Goal: Task Accomplishment & Management: Complete application form

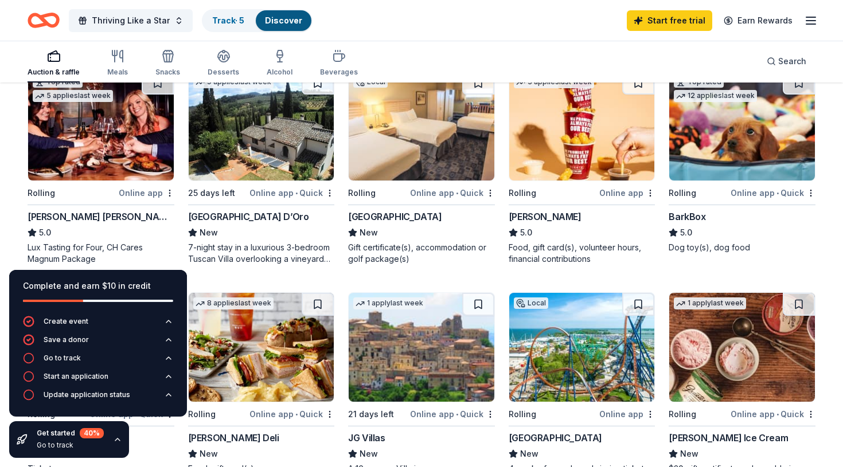
scroll to position [582, 0]
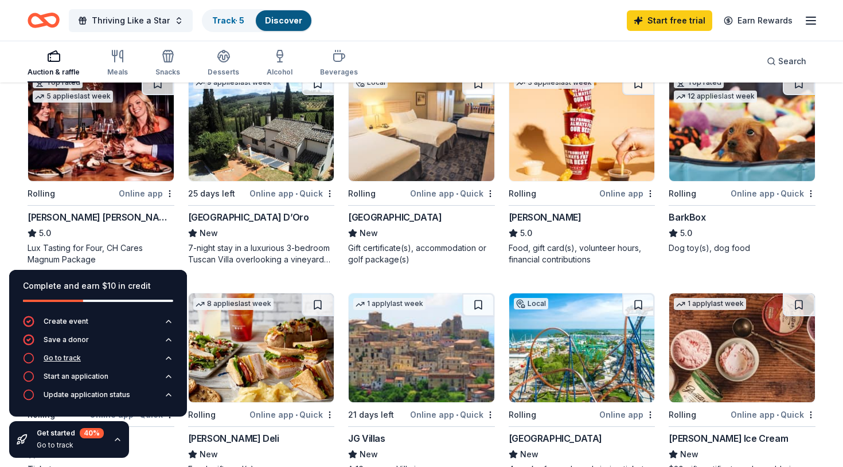
click at [69, 359] on div "Go to track" at bounding box center [62, 358] width 37 height 9
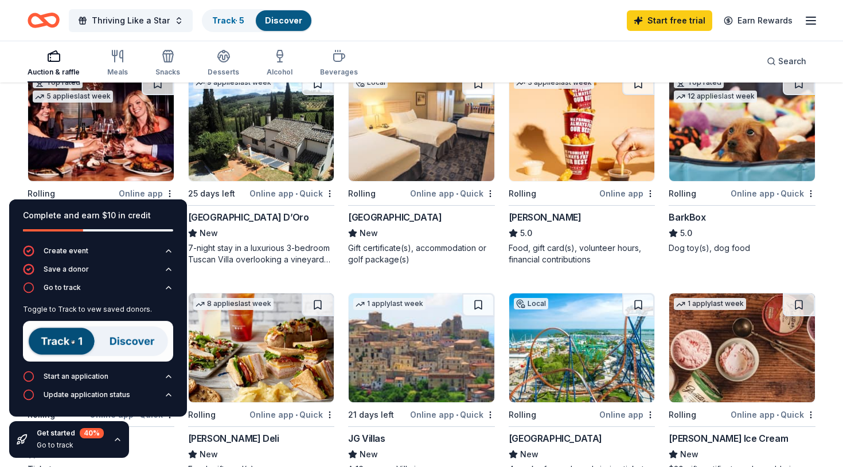
click at [75, 339] on img at bounding box center [98, 341] width 150 height 41
click at [132, 339] on img at bounding box center [98, 341] width 150 height 41
click at [80, 338] on img at bounding box center [98, 341] width 150 height 41
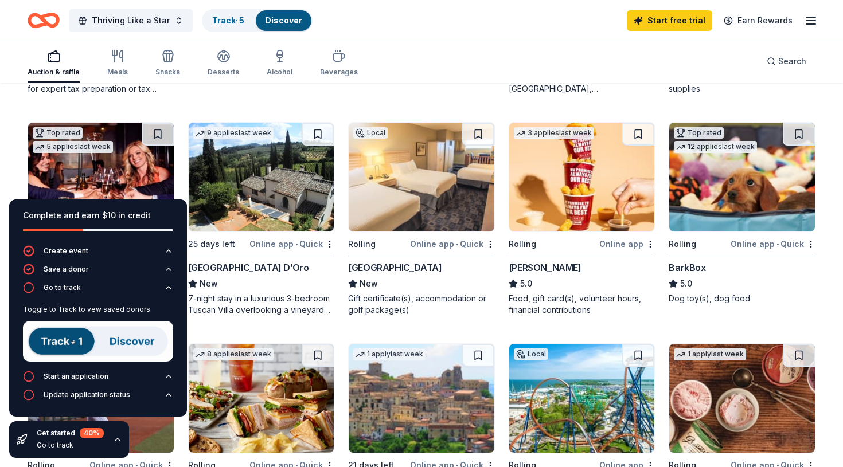
scroll to position [531, 0]
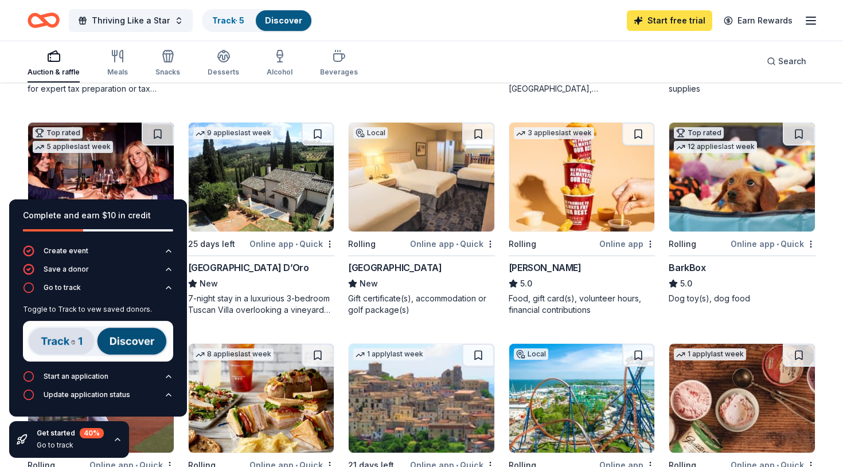
click at [676, 21] on link "Start free trial" at bounding box center [669, 20] width 85 height 21
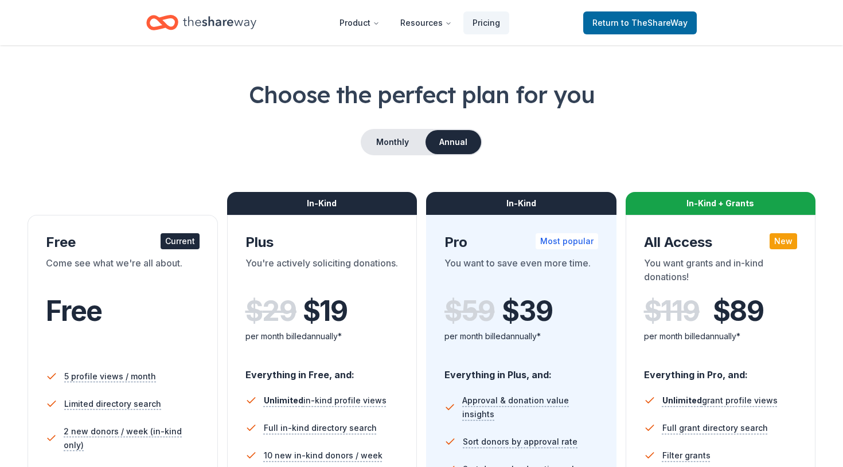
scroll to position [34, 0]
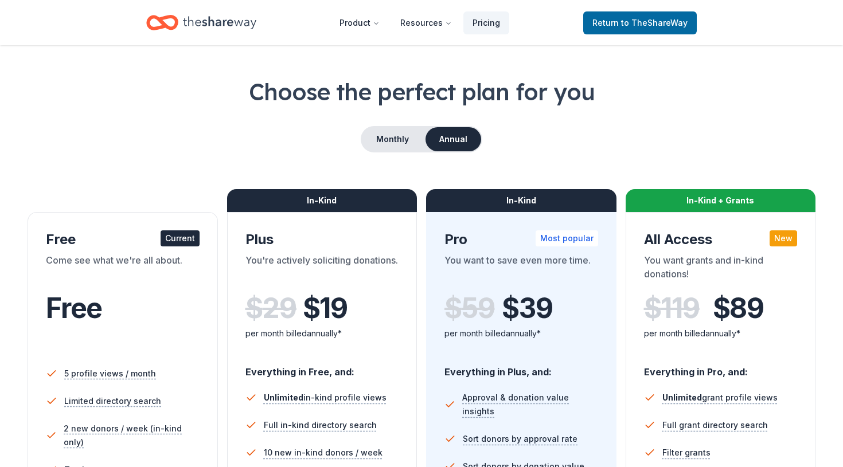
click at [173, 243] on div "Current" at bounding box center [180, 238] width 39 height 16
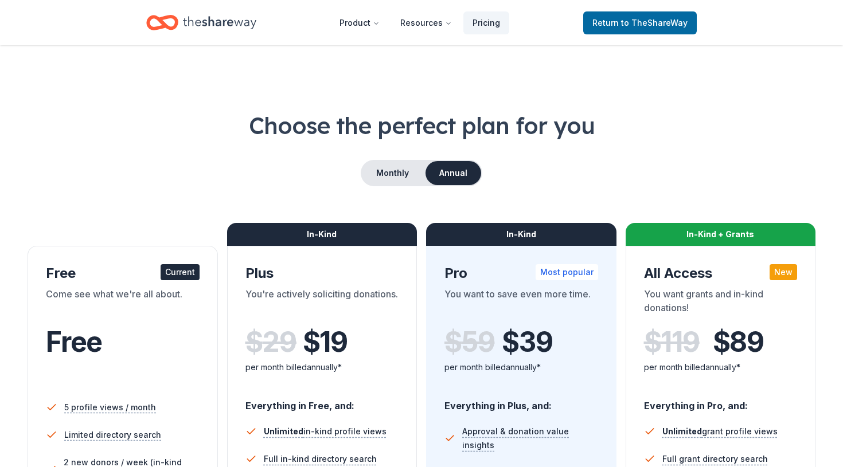
scroll to position [0, 0]
click at [632, 22] on span "to TheShareWay" at bounding box center [654, 23] width 67 height 10
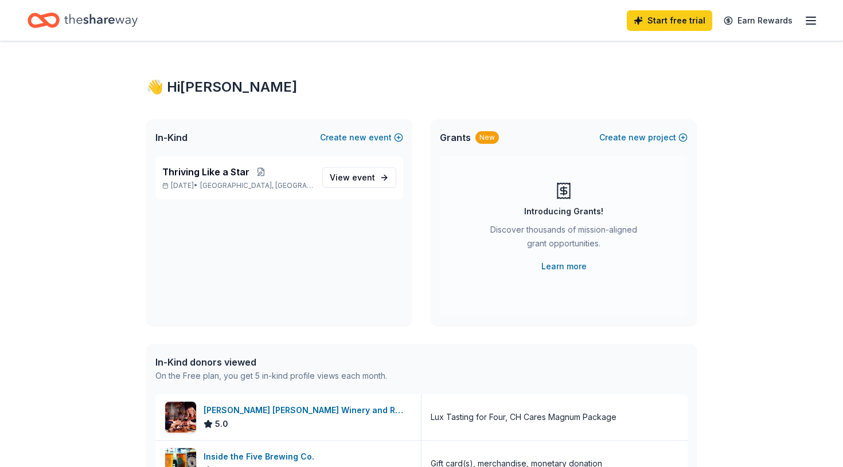
scroll to position [5, 0]
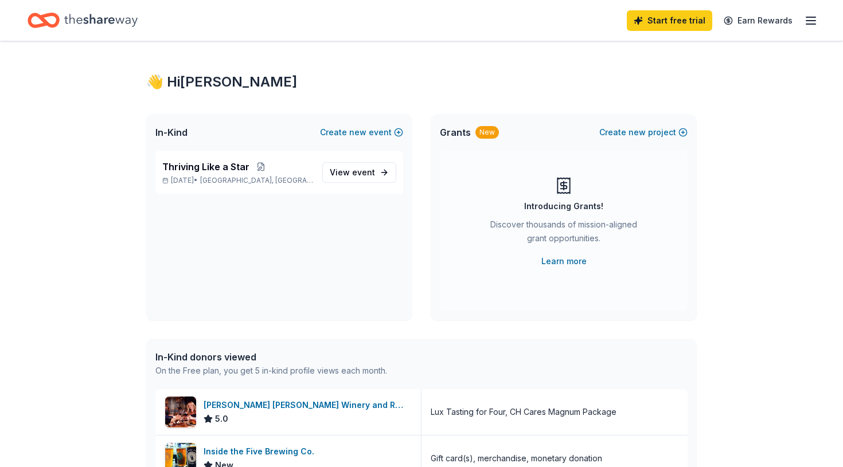
click at [810, 21] on line "button" at bounding box center [810, 21] width 9 height 0
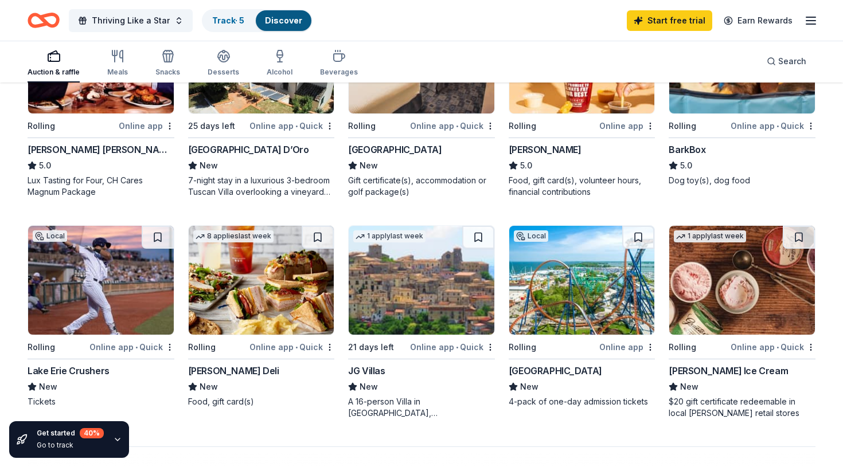
scroll to position [652, 0]
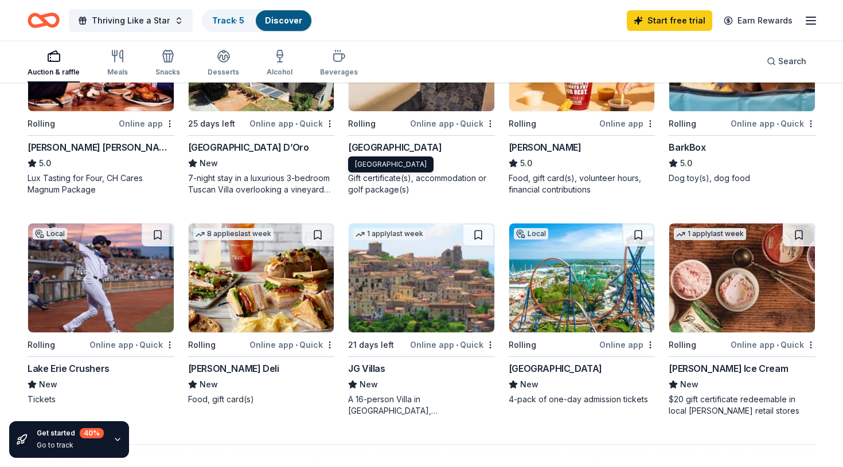
click at [386, 146] on div "Maumee Bay Lodge & Conference Center" at bounding box center [394, 147] width 93 height 14
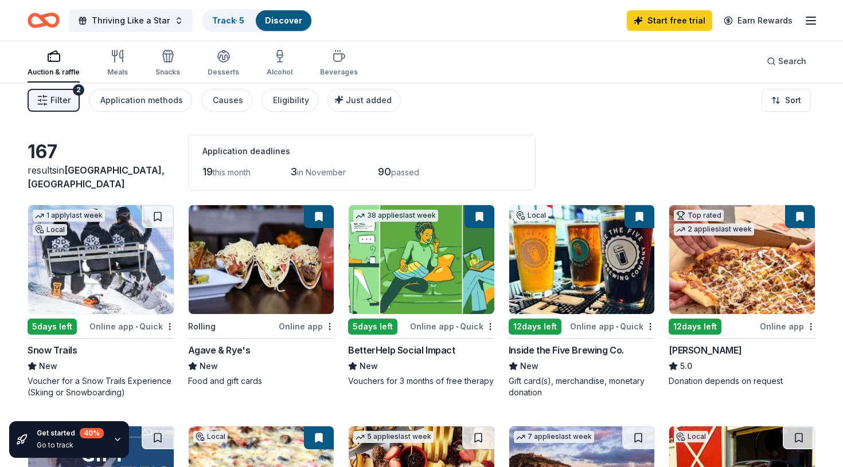
scroll to position [0, 0]
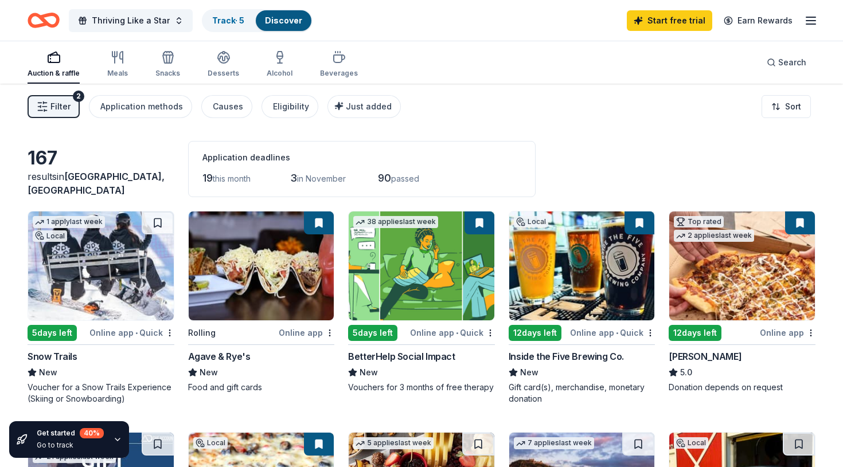
click at [44, 105] on icon "button" at bounding box center [42, 106] width 11 height 11
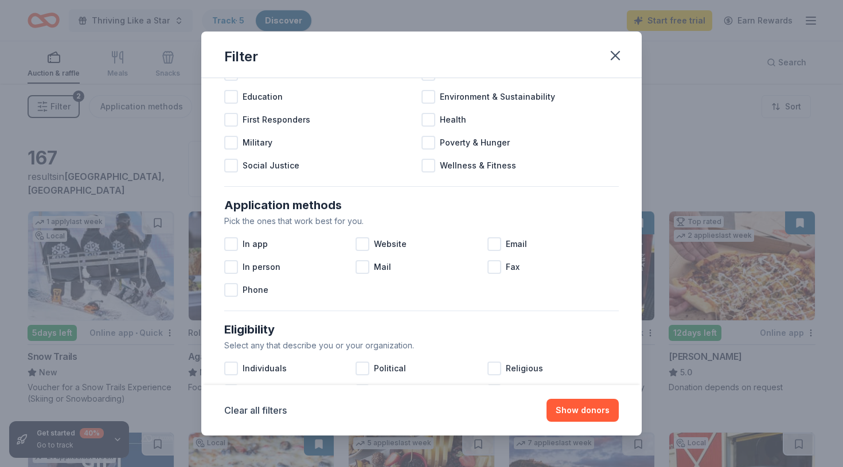
scroll to position [57, 0]
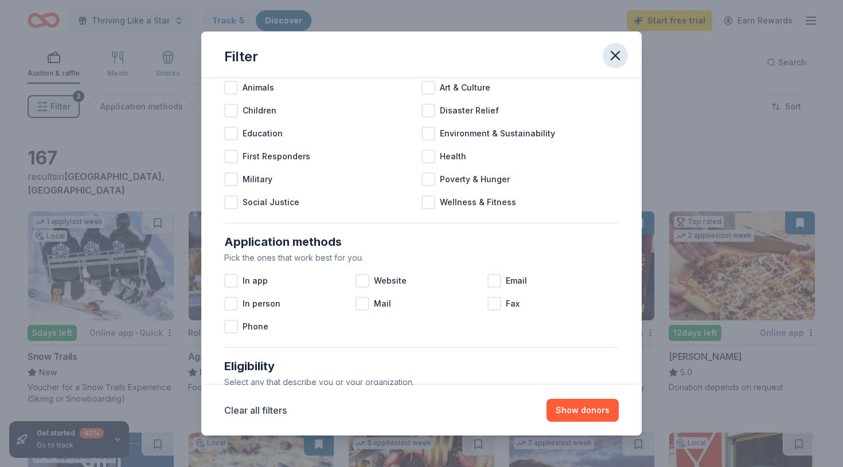
click at [616, 54] on icon "button" at bounding box center [615, 56] width 8 height 8
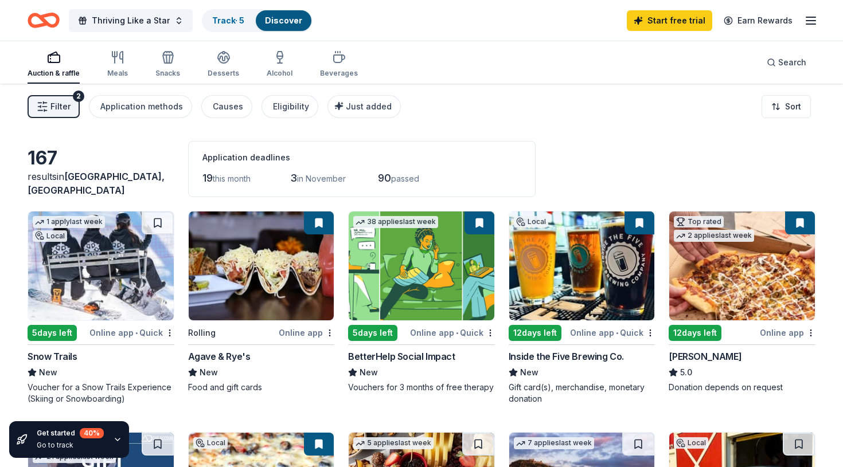
scroll to position [0, 0]
click at [228, 104] on div "Causes" at bounding box center [228, 107] width 30 height 14
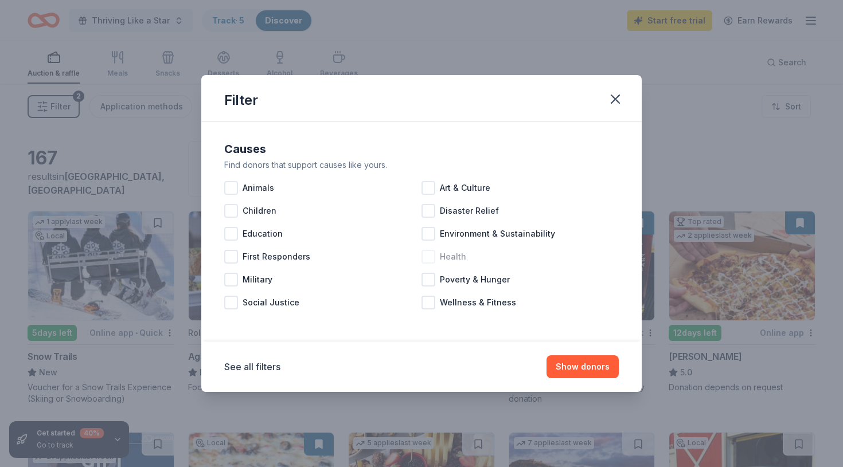
click at [428, 256] on div at bounding box center [428, 257] width 14 height 14
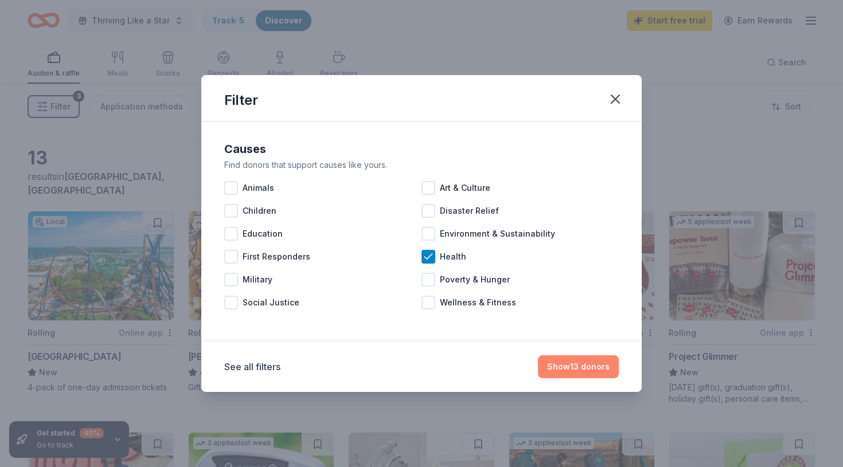
click at [574, 365] on button "Show 13 donors" at bounding box center [578, 366] width 81 height 23
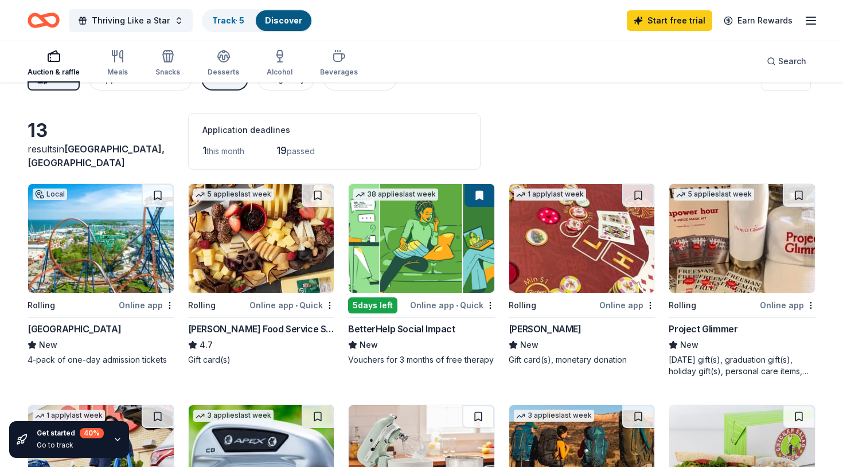
scroll to position [26, 0]
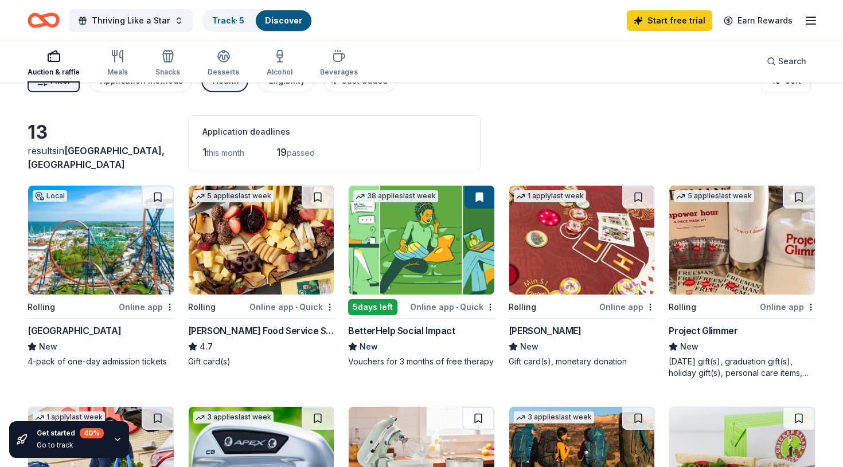
click at [136, 307] on div "Online app" at bounding box center [147, 307] width 56 height 14
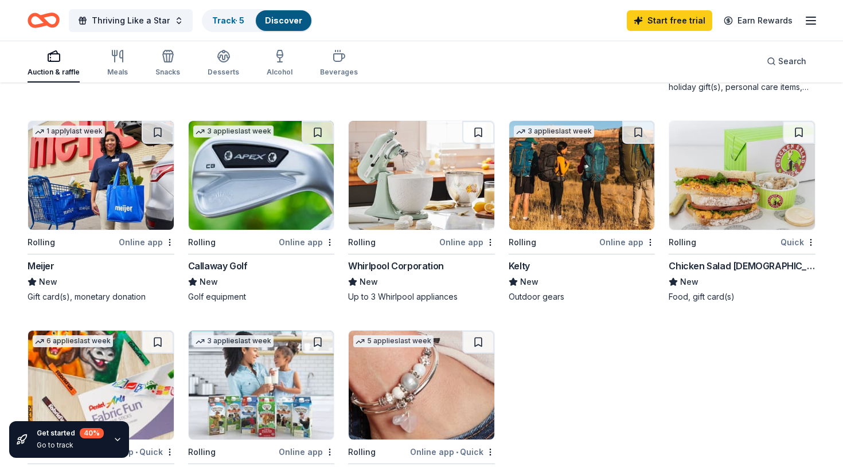
scroll to position [310, 0]
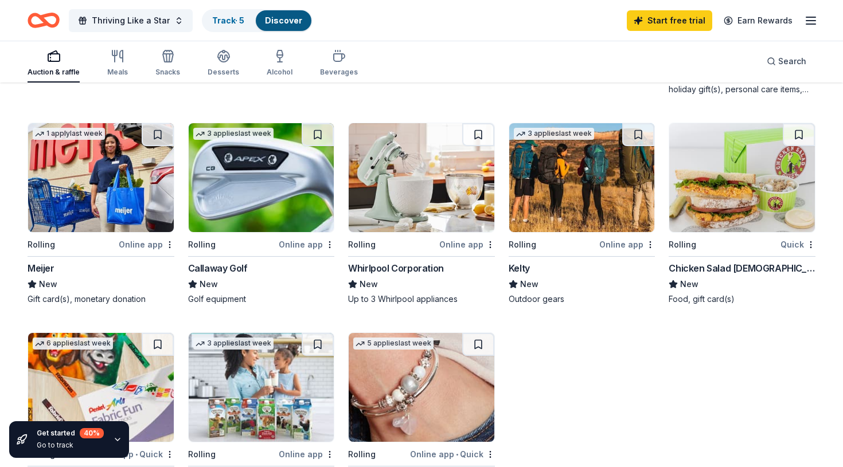
click at [416, 267] on div "Whirlpool Corporation" at bounding box center [396, 268] width 96 height 14
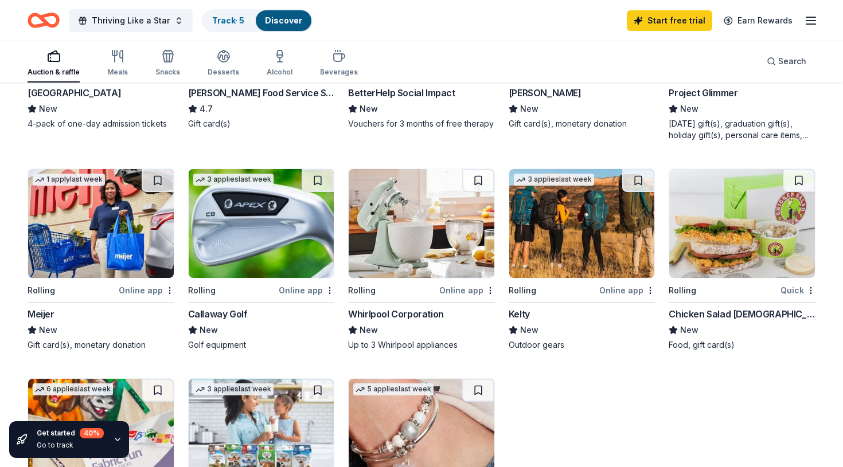
scroll to position [253, 0]
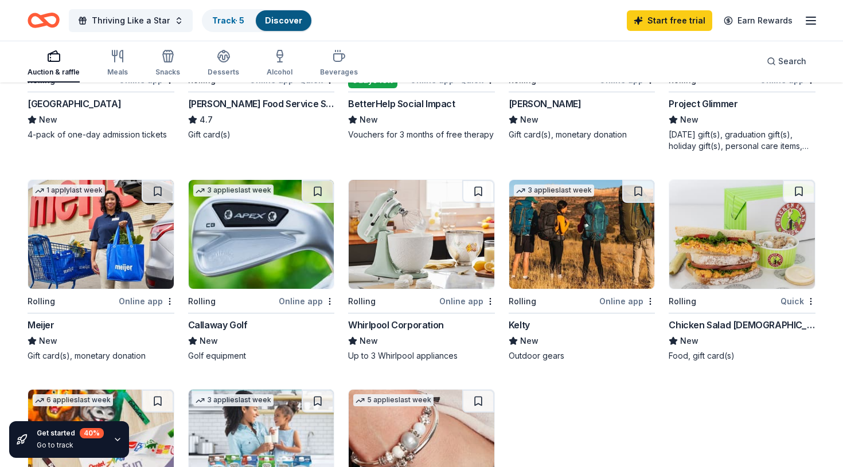
click at [251, 193] on div "3 applies last week" at bounding box center [233, 191] width 80 height 12
click at [301, 302] on div "Online app" at bounding box center [307, 301] width 56 height 14
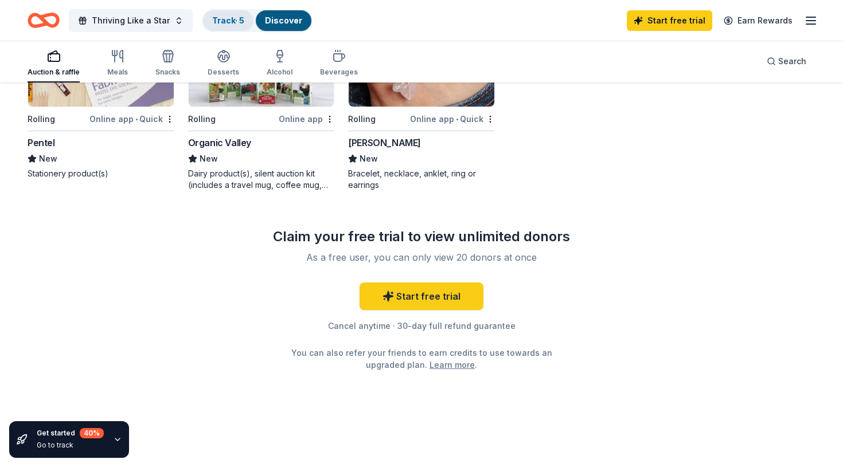
scroll to position [645, 0]
click at [216, 20] on link "Track · 5" at bounding box center [228, 20] width 32 height 10
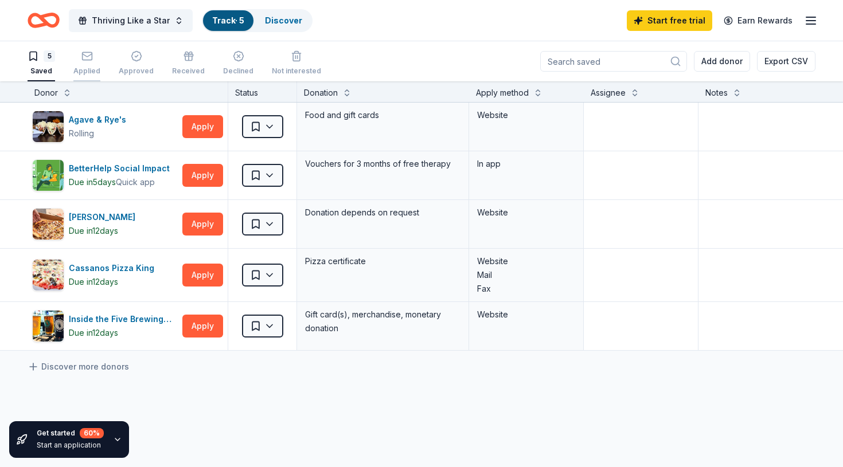
click at [87, 55] on icon "button" at bounding box center [86, 55] width 11 height 11
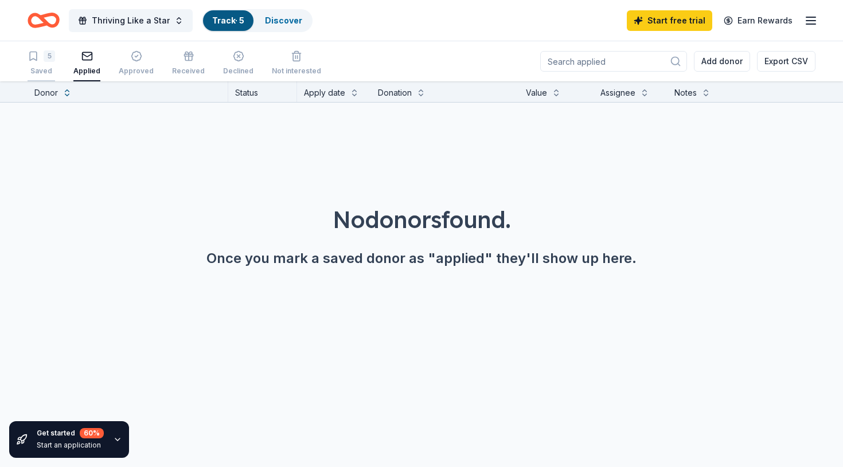
click at [40, 56] on div "5" at bounding box center [42, 55] width 28 height 11
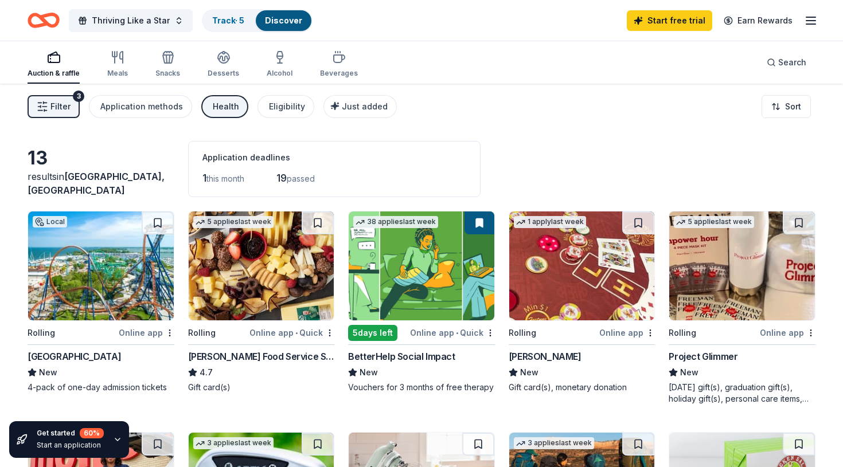
click at [213, 104] on div "Health" at bounding box center [226, 107] width 26 height 14
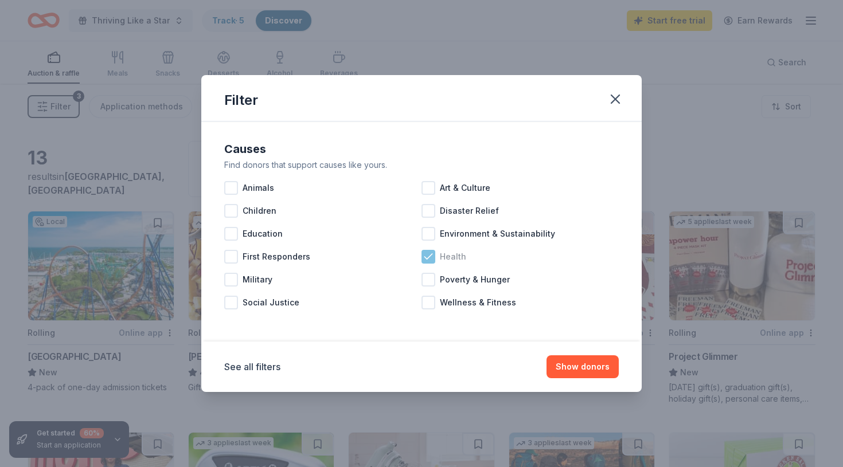
click at [428, 256] on icon at bounding box center [428, 256] width 11 height 11
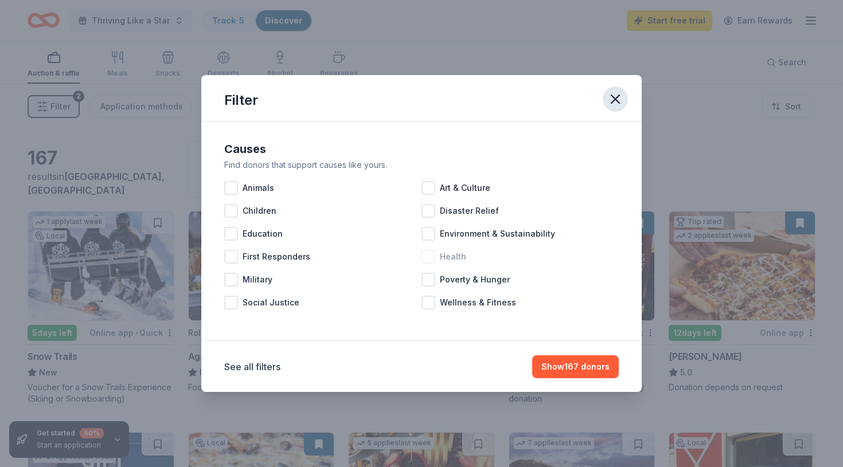
click at [618, 99] on icon "button" at bounding box center [615, 99] width 16 height 16
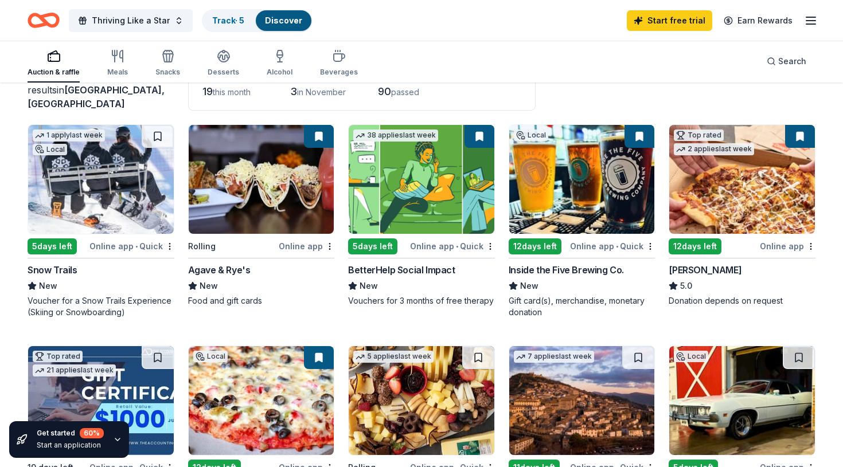
scroll to position [82, 0]
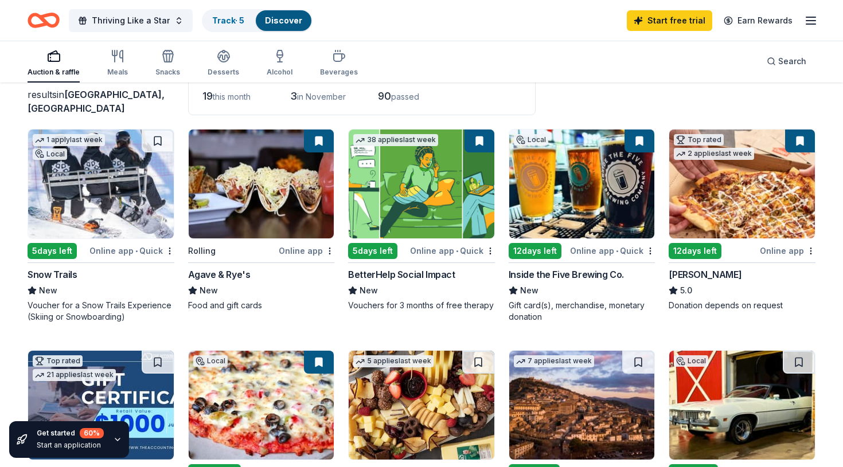
click at [298, 250] on div "Online app" at bounding box center [307, 251] width 56 height 14
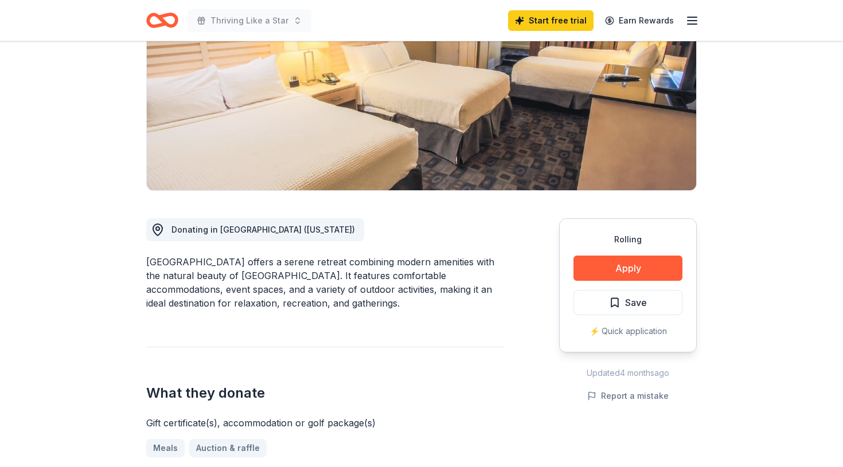
scroll to position [173, 0]
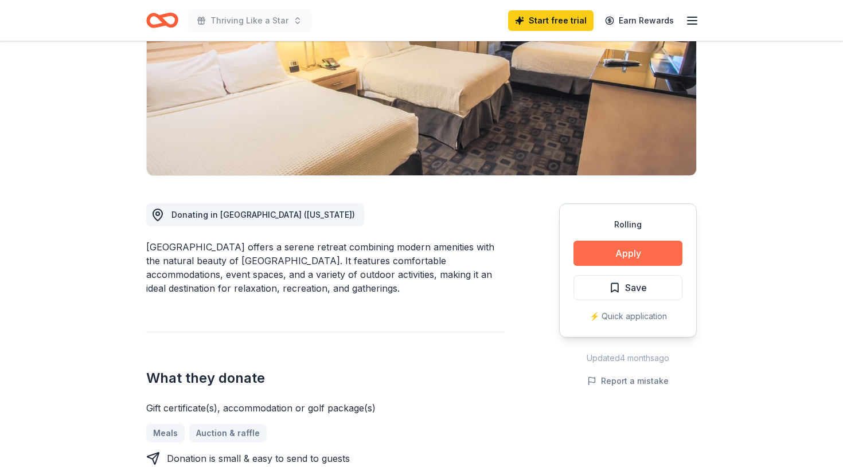
click at [633, 253] on button "Apply" at bounding box center [627, 253] width 109 height 25
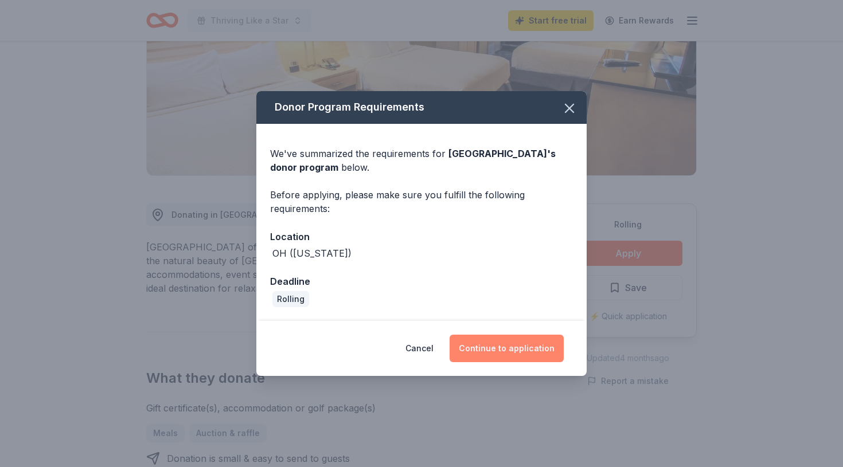
click at [506, 349] on button "Continue to application" at bounding box center [506, 349] width 114 height 28
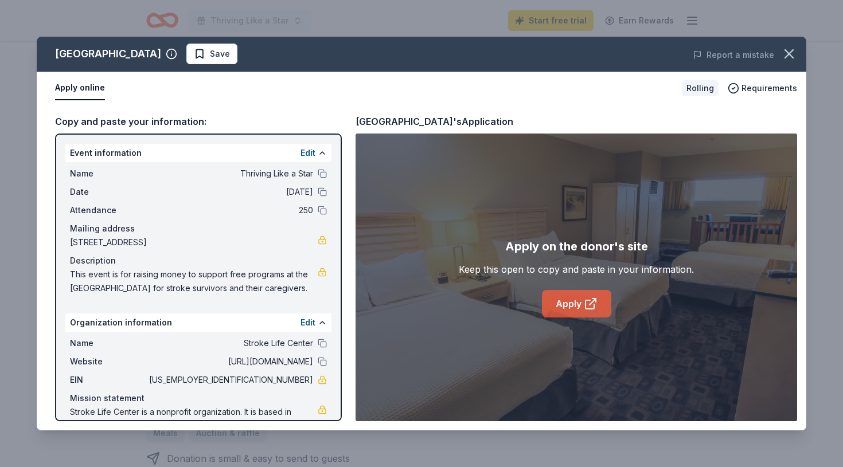
click at [577, 306] on link "Apply" at bounding box center [576, 304] width 69 height 28
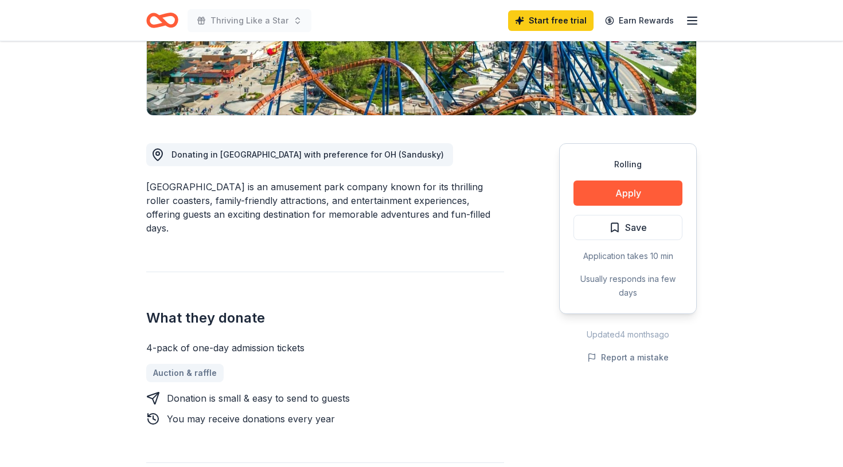
scroll to position [234, 0]
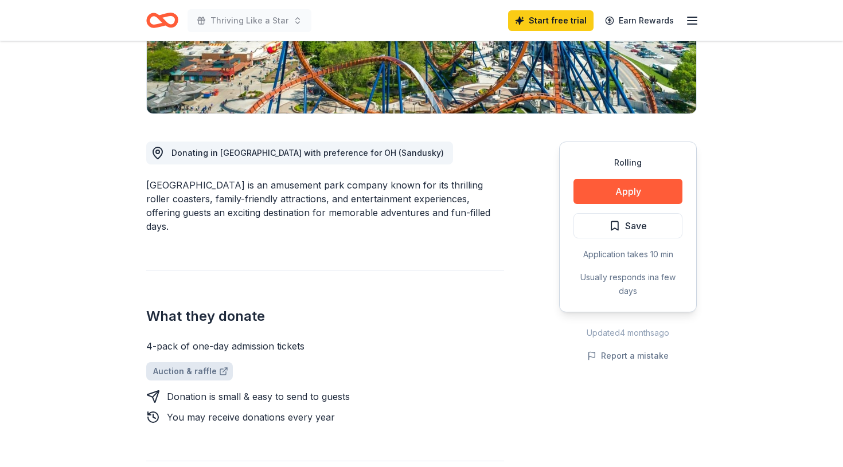
click at [197, 362] on link "Auction & raffle" at bounding box center [189, 371] width 87 height 18
click at [629, 191] on button "Apply" at bounding box center [627, 191] width 109 height 25
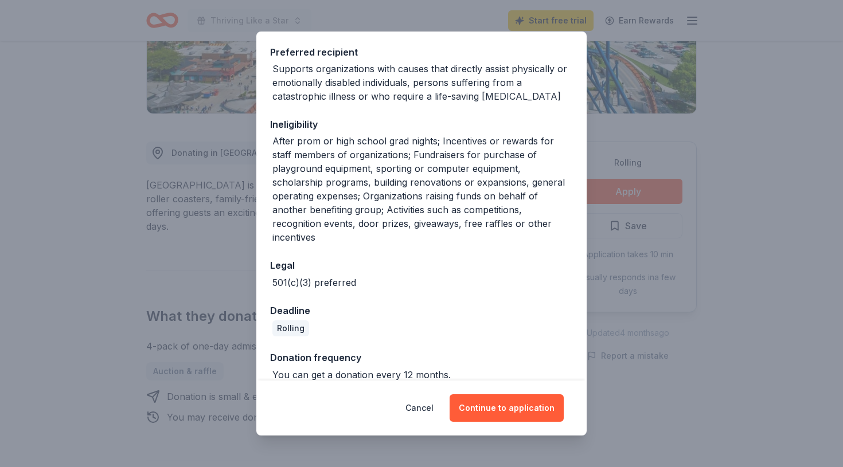
scroll to position [170, 0]
click at [509, 408] on button "Continue to application" at bounding box center [506, 408] width 114 height 28
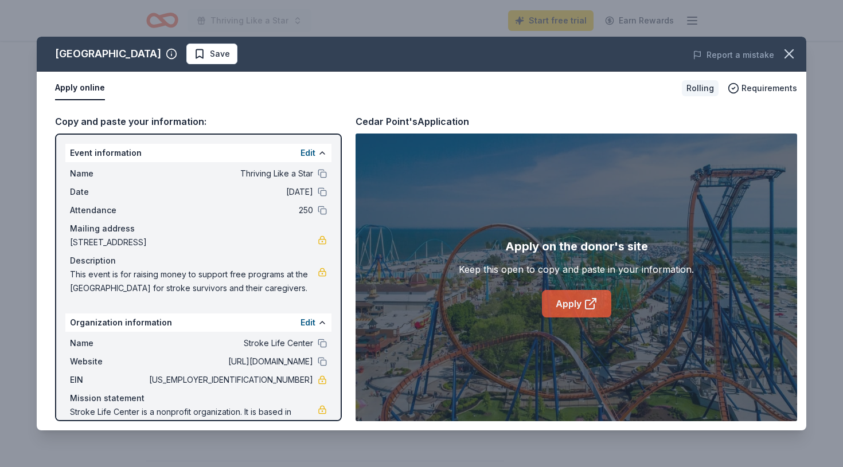
click at [569, 303] on link "Apply" at bounding box center [576, 304] width 69 height 28
click at [789, 52] on icon "button" at bounding box center [789, 54] width 16 height 16
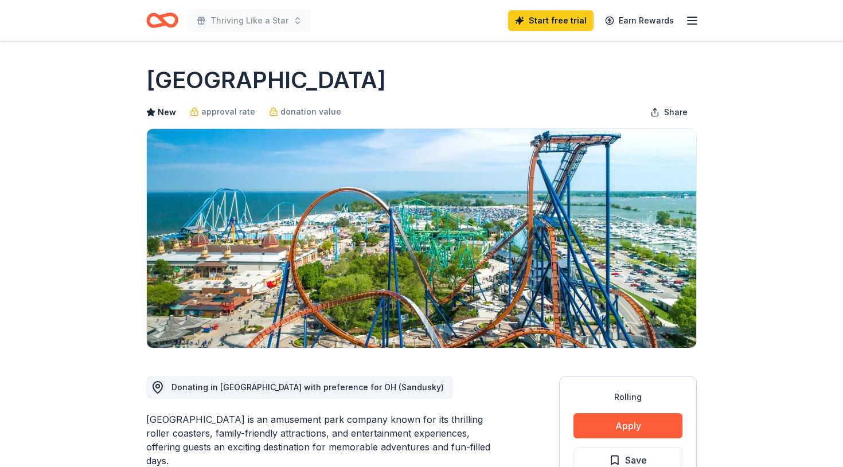
scroll to position [0, 0]
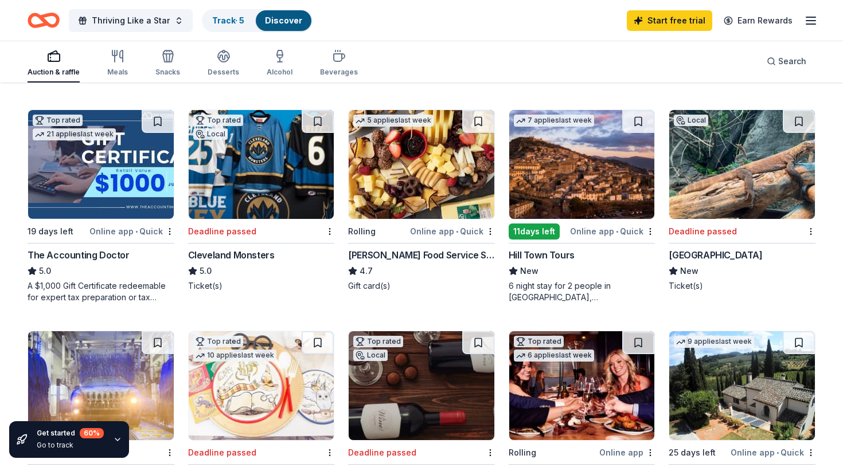
scroll to position [302, 0]
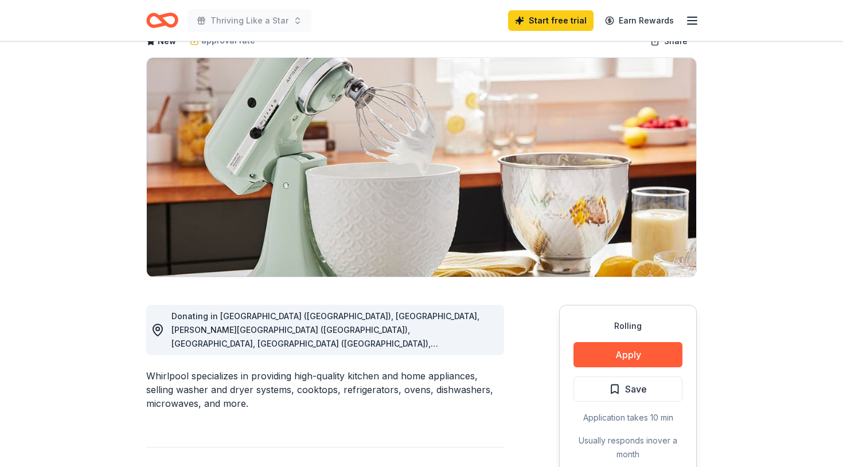
scroll to position [72, 0]
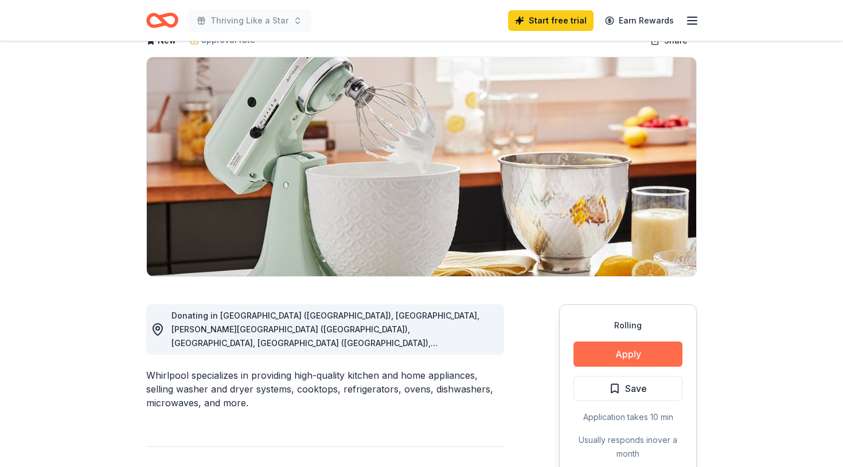
click at [635, 353] on button "Apply" at bounding box center [627, 354] width 109 height 25
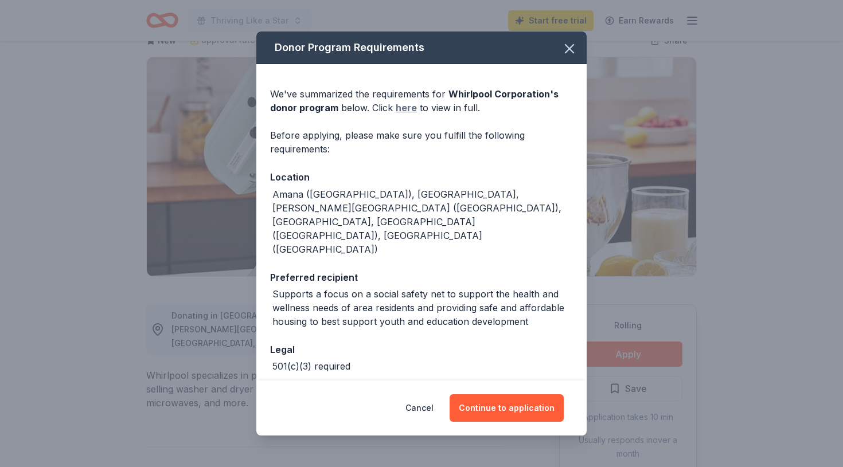
click at [406, 110] on link "here" at bounding box center [406, 108] width 21 height 14
click at [500, 408] on button "Continue to application" at bounding box center [506, 408] width 114 height 28
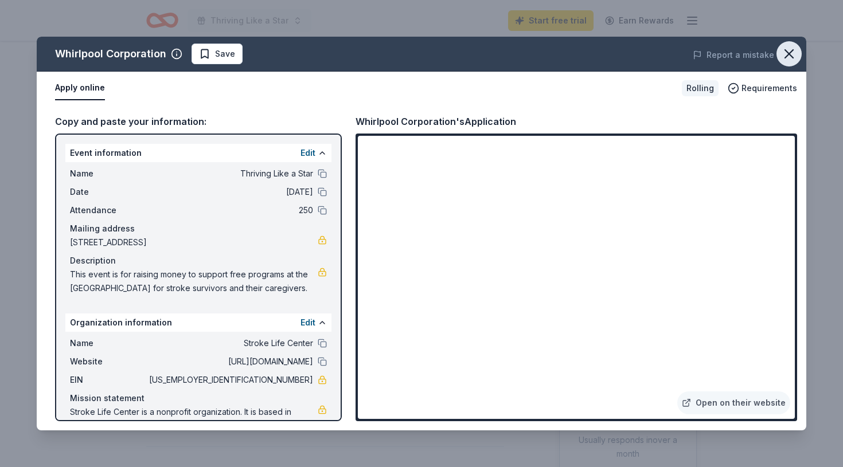
click at [792, 50] on icon "button" at bounding box center [789, 54] width 8 height 8
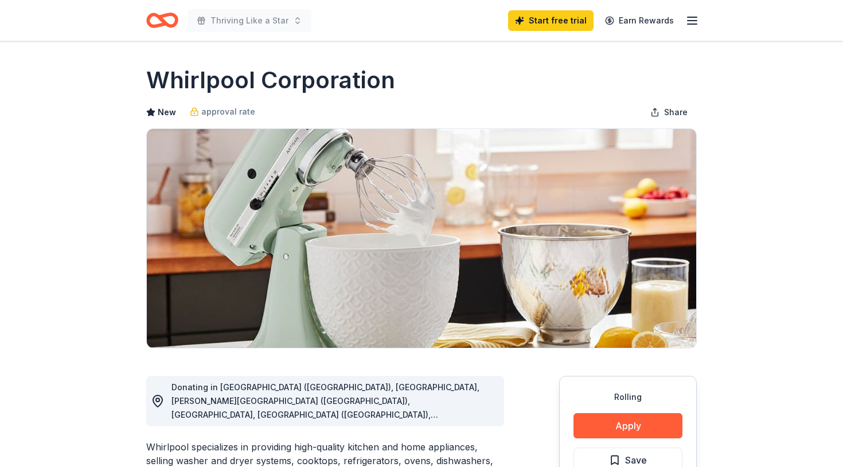
scroll to position [0, 0]
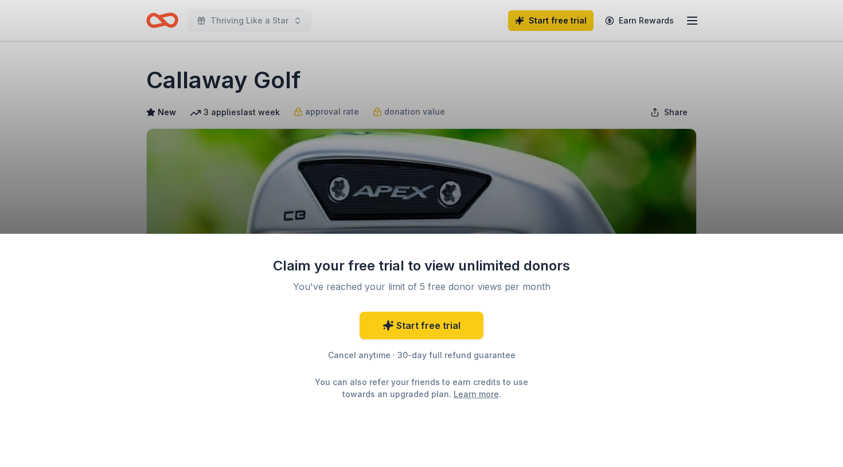
click at [734, 184] on div "Claim your free trial to view unlimited donors You've reached your limit of 5 f…" at bounding box center [421, 233] width 843 height 467
click at [276, 19] on div "Claim your free trial to view unlimited donors You've reached your limit of 5 f…" at bounding box center [421, 233] width 843 height 467
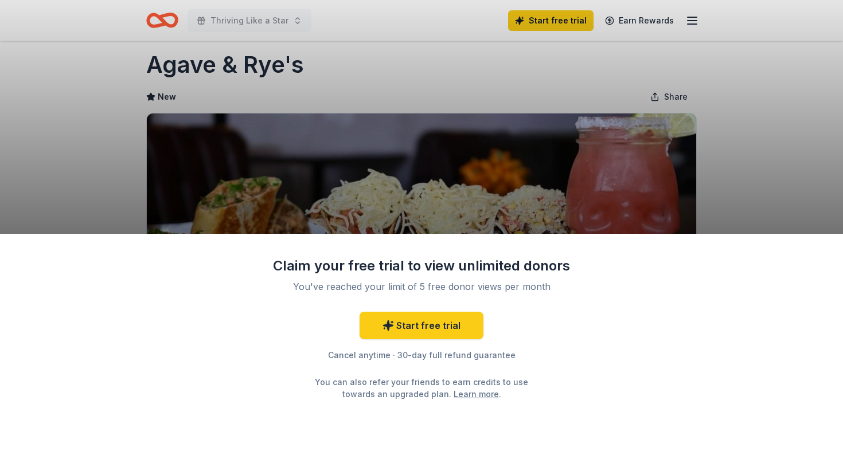
scroll to position [18, 0]
